Goal: Browse casually

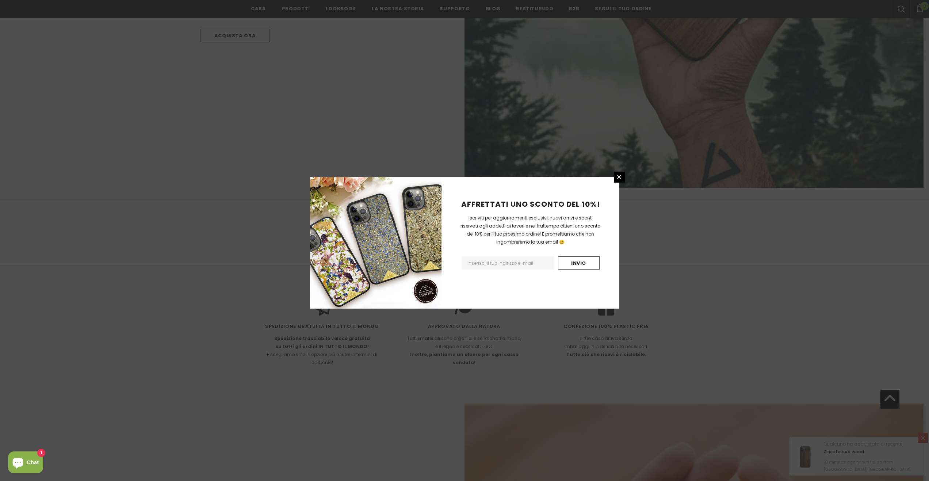
scroll to position [5265, 0]
